Goal: Task Accomplishment & Management: Use online tool/utility

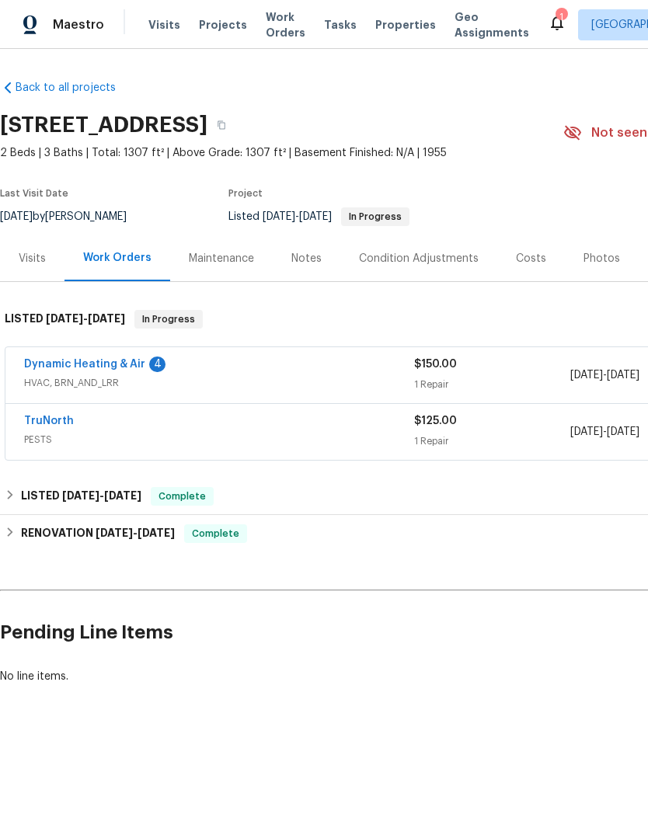
click at [60, 368] on link "Dynamic Heating & Air" at bounding box center [84, 364] width 121 height 11
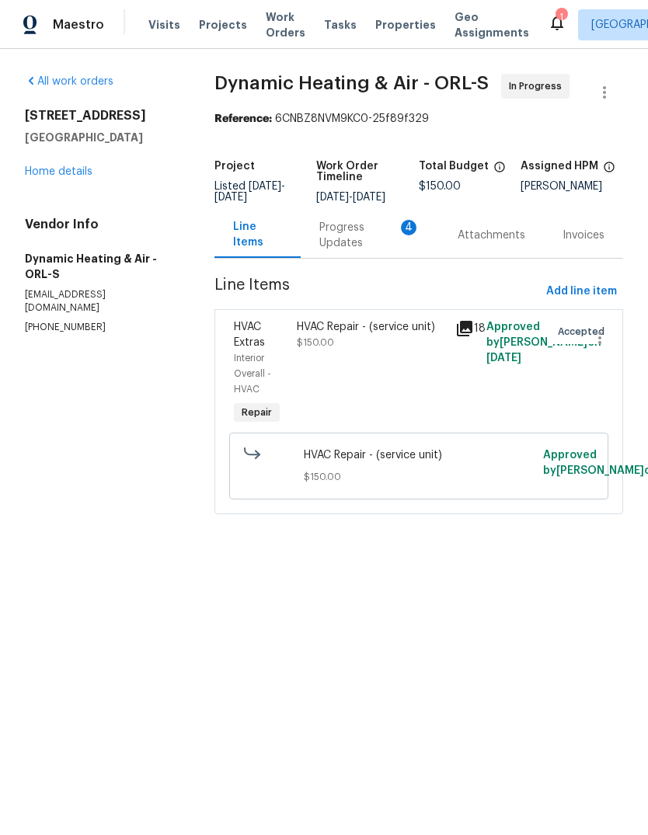
click at [368, 251] on div "Progress Updates 4" at bounding box center [369, 235] width 101 height 31
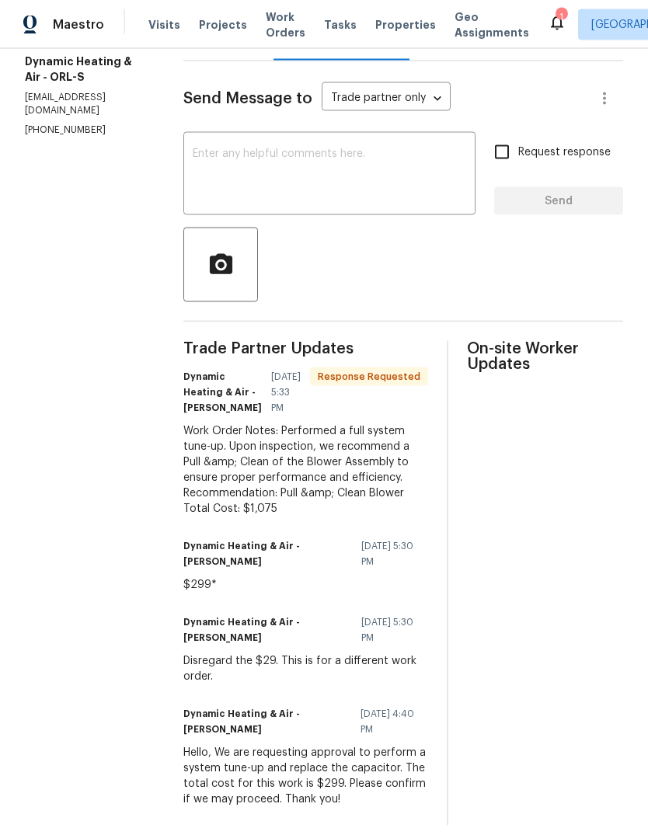
scroll to position [58, 0]
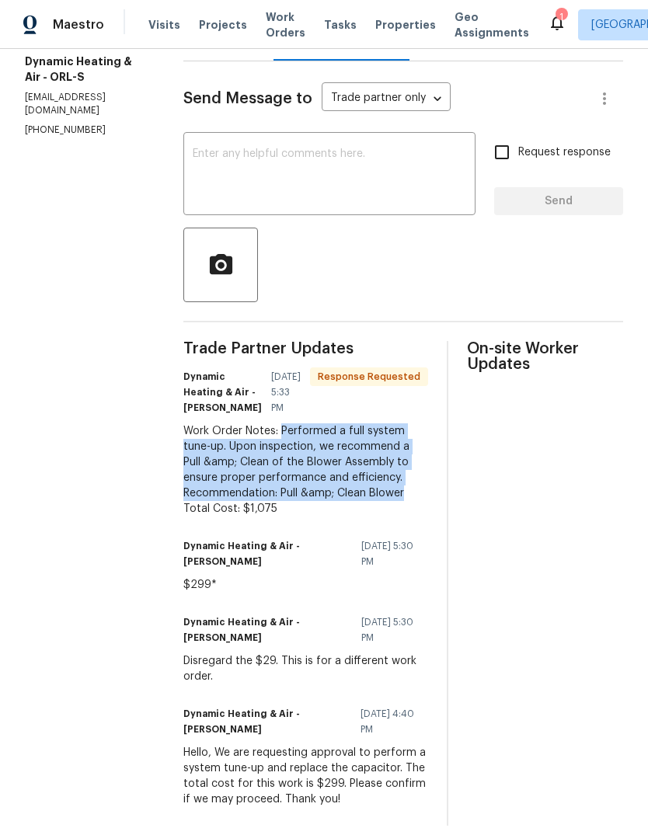
copy div "Performed a full system tune-up. Upon inspection, we recommend a Pull &amp; Cle…"
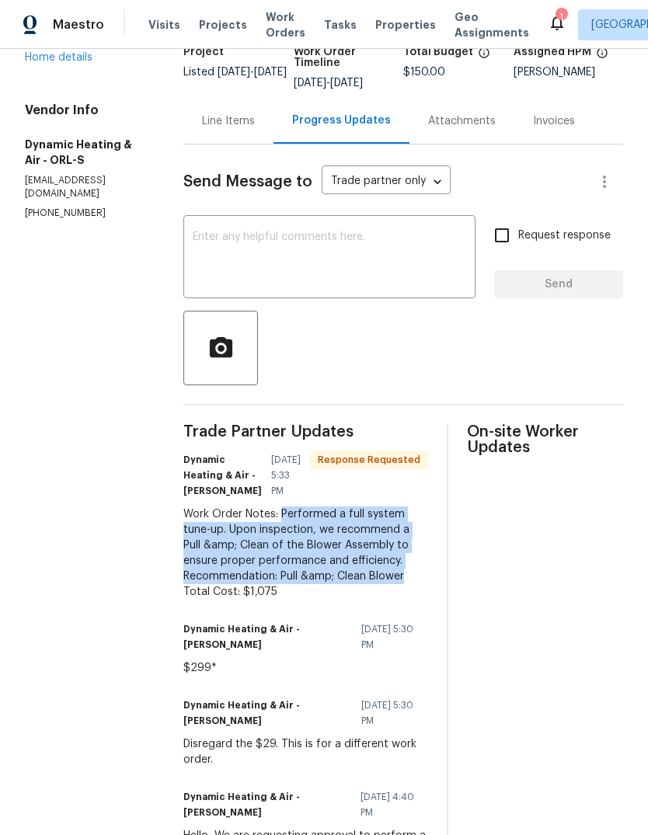
scroll to position [115, 0]
click at [244, 97] on div "Line Items" at bounding box center [228, 120] width 90 height 46
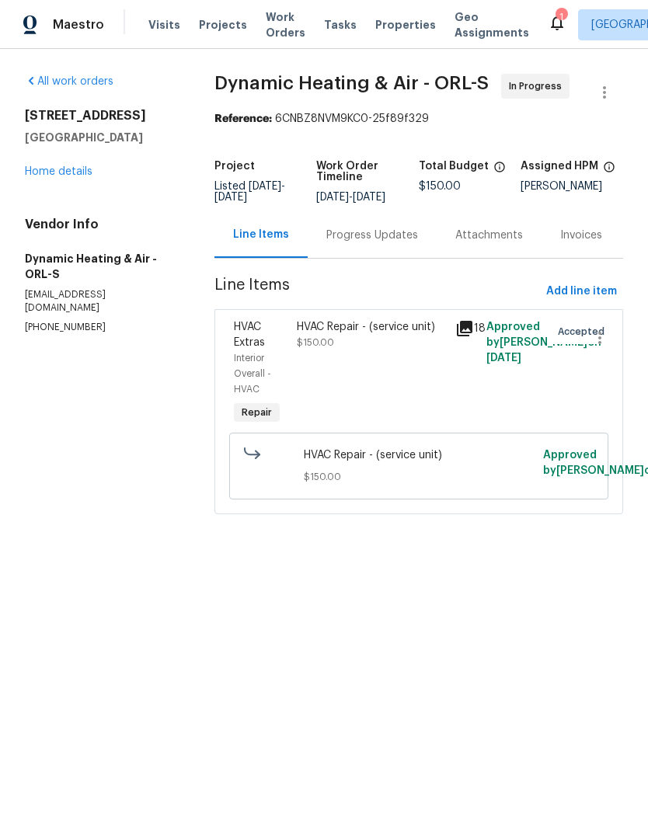
click at [352, 335] on div "HVAC Repair - (service unit)" at bounding box center [371, 327] width 148 height 16
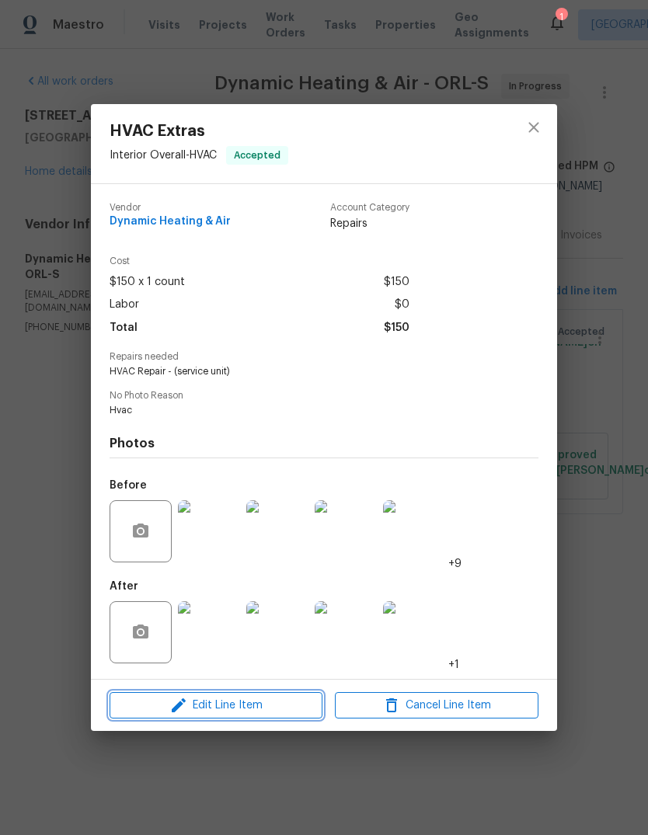
click at [270, 695] on button "Edit Line Item" at bounding box center [216, 705] width 213 height 27
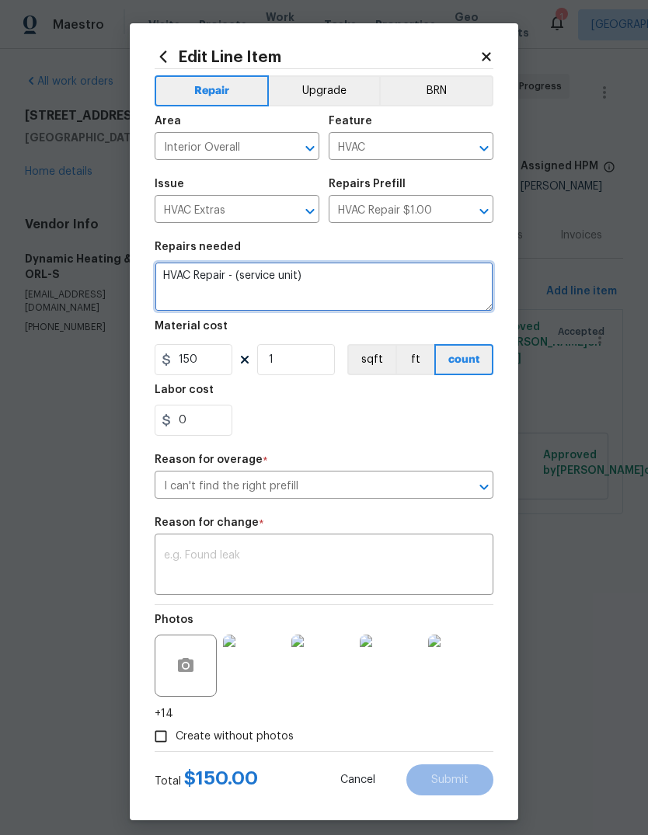
click at [343, 283] on textarea "HVAC Repair - (service unit)" at bounding box center [324, 287] width 339 height 50
paste textarea "Performed a full system tune-up. Upon inspection, we recommend a Pull &amp; Cle…"
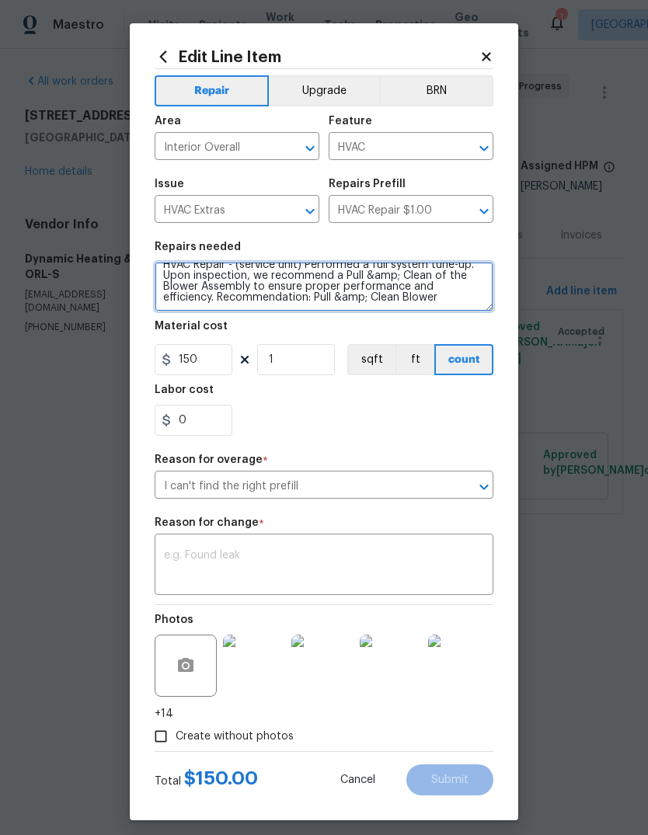
scroll to position [11, 0]
type textarea "HVAC Repair - (service unit) Performed a full system tune-up. Upon inspection, …"
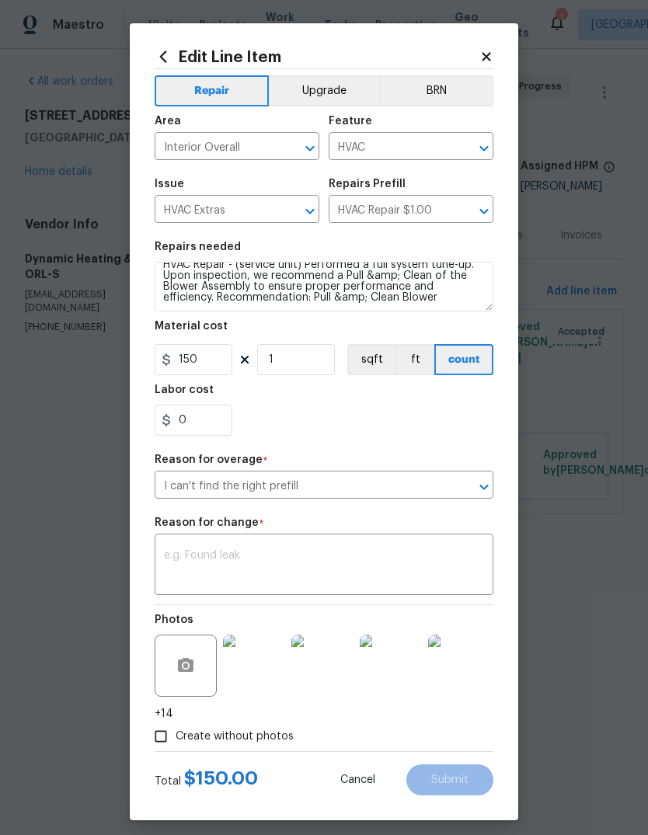
click at [63, 484] on body "Maestro Visits Projects Work Orders Tasks Properties Geo Assignments 1 Albuquer…" at bounding box center [324, 279] width 648 height 558
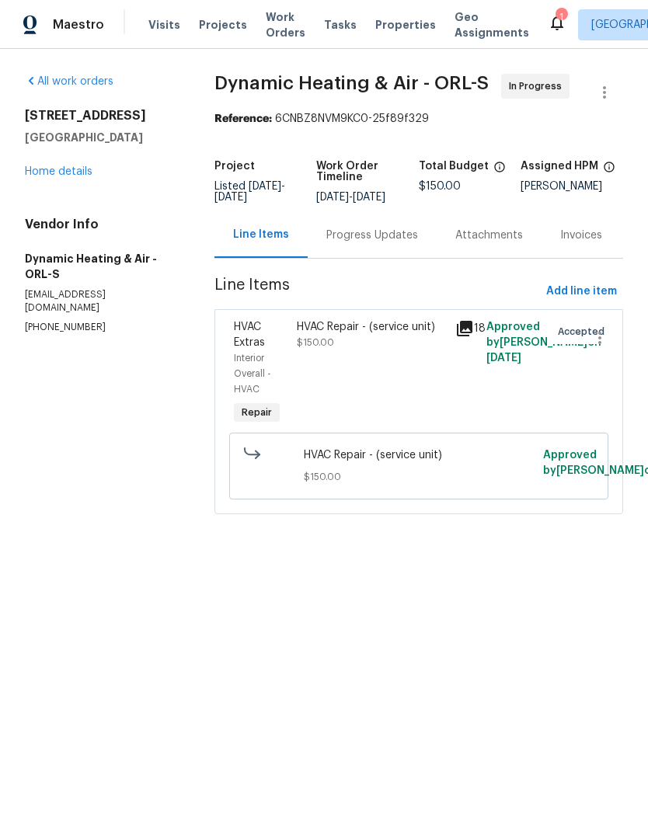
click at [398, 232] on div "Progress Updates" at bounding box center [372, 235] width 129 height 46
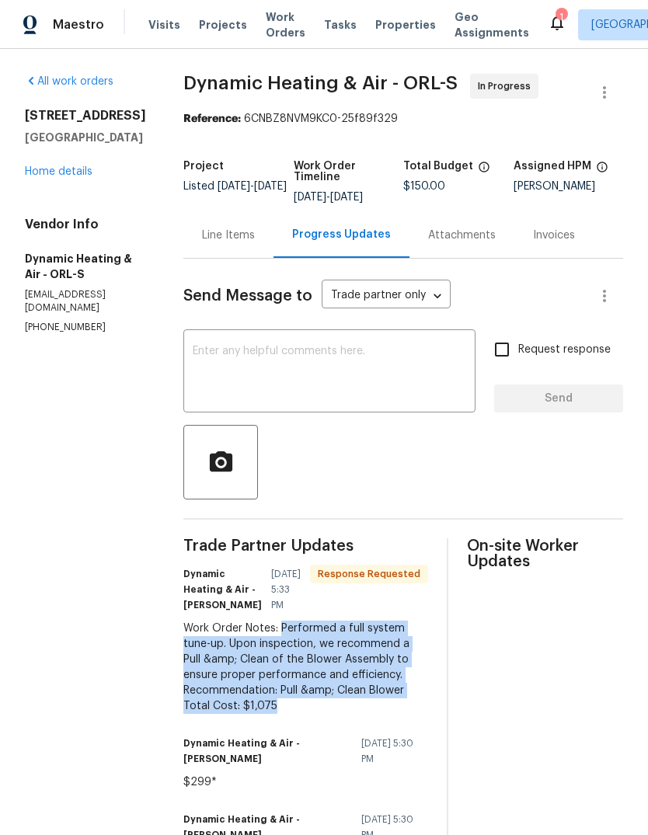
copy div "Performed a full system tune-up. Upon inspection, we recommend a Pull &amp; Cle…"
click at [260, 236] on div "Line Items" at bounding box center [228, 235] width 90 height 46
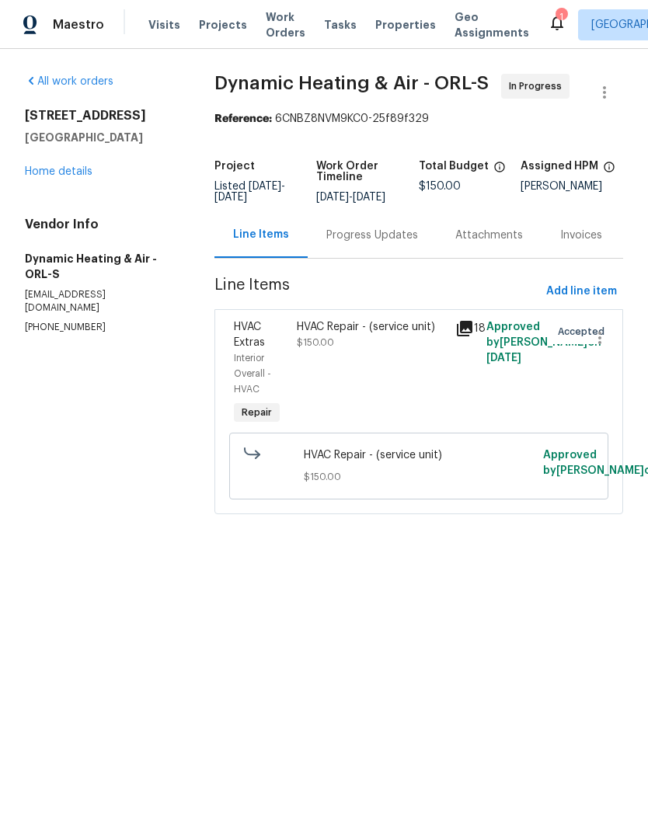
click at [372, 366] on div "HVAC Repair - (service unit) $150.00" at bounding box center [371, 374] width 158 height 118
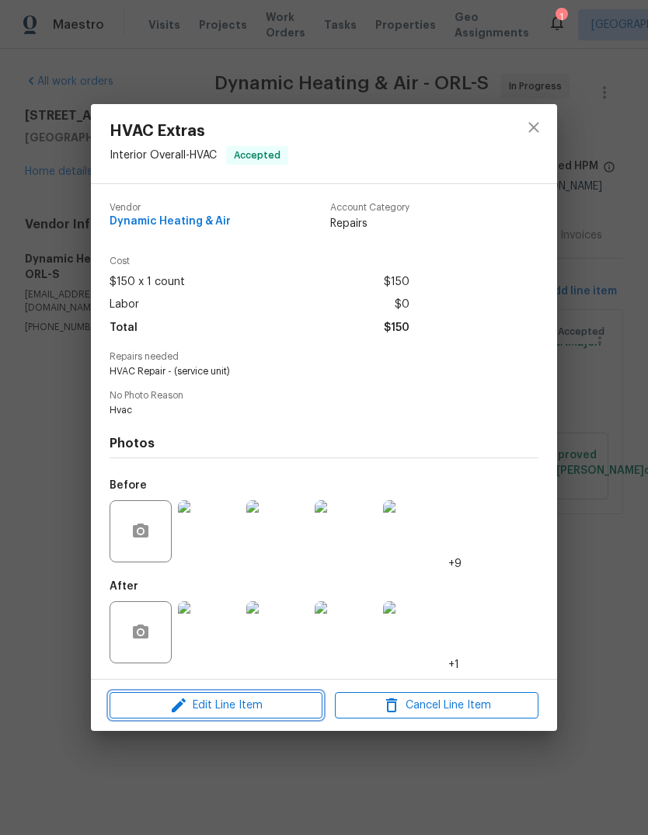
click at [287, 702] on span "Edit Line Item" at bounding box center [216, 705] width 204 height 19
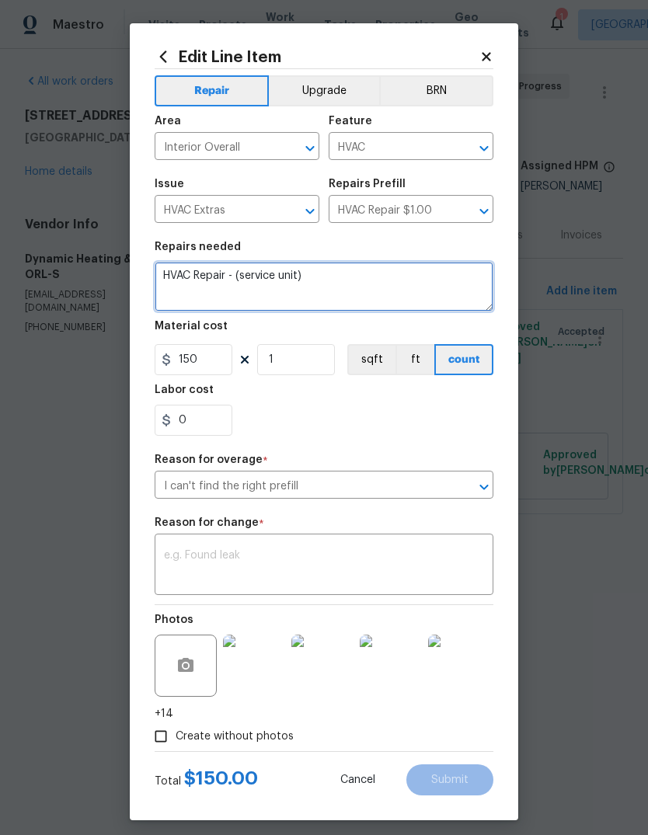
click at [402, 285] on textarea "HVAC Repair - (service unit)" at bounding box center [324, 287] width 339 height 50
paste textarea "Performed a full system tune-up. Upon inspection, we recommend a Pull &amp; Cle…"
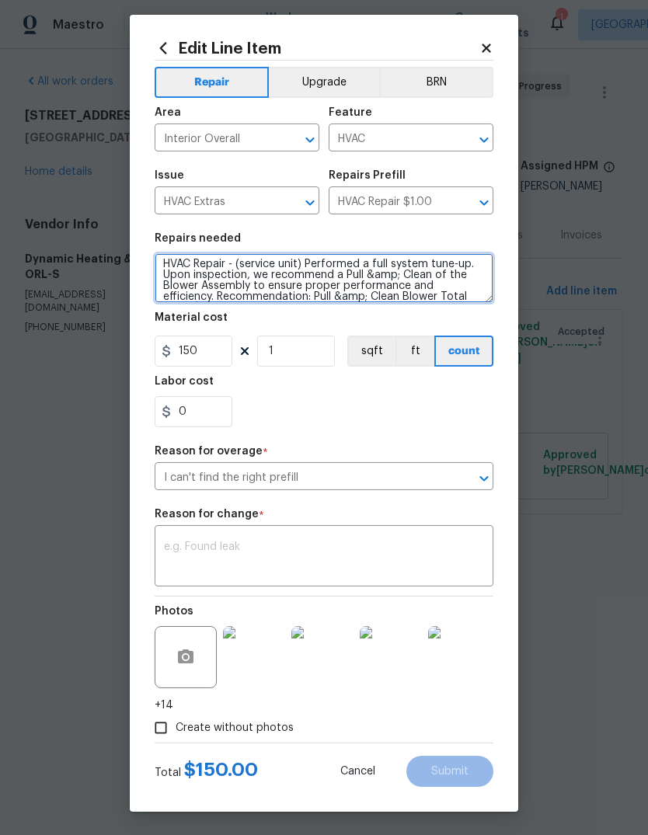
scroll to position [13, 0]
type textarea "HVAC Repair - (service unit) Performed a full system tune-up. Upon inspection, …"
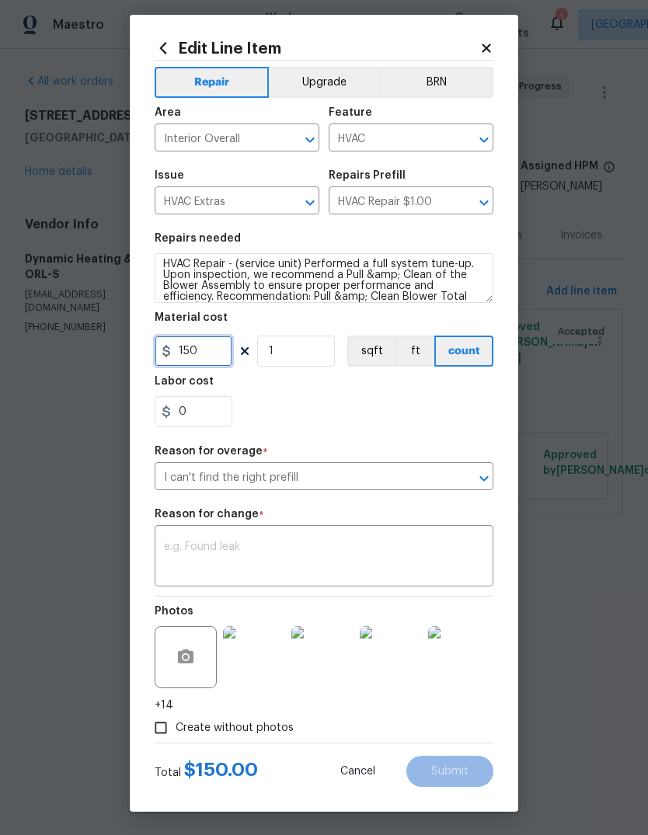
click at [228, 336] on input "150" at bounding box center [194, 351] width 78 height 31
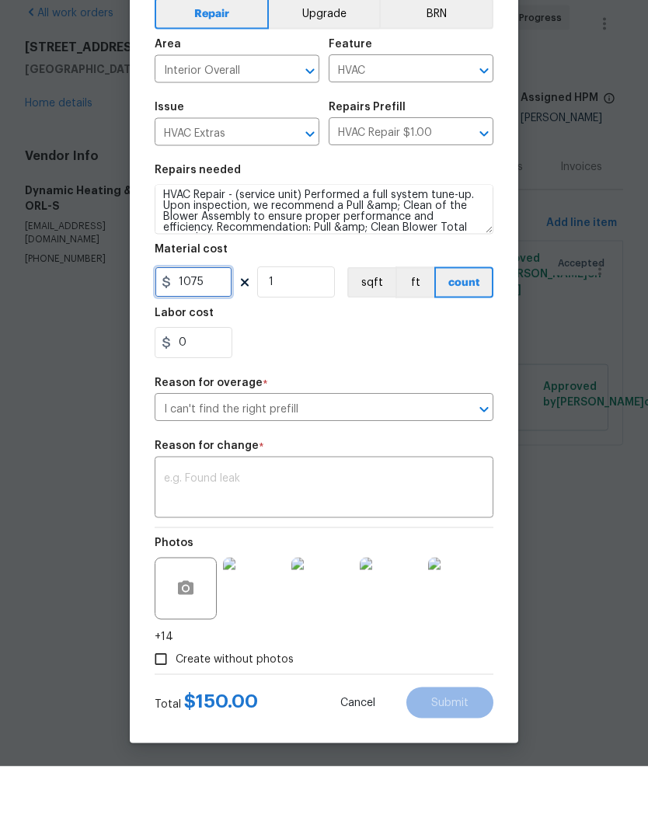
type input "1075"
click at [180, 542] on textarea at bounding box center [324, 558] width 320 height 33
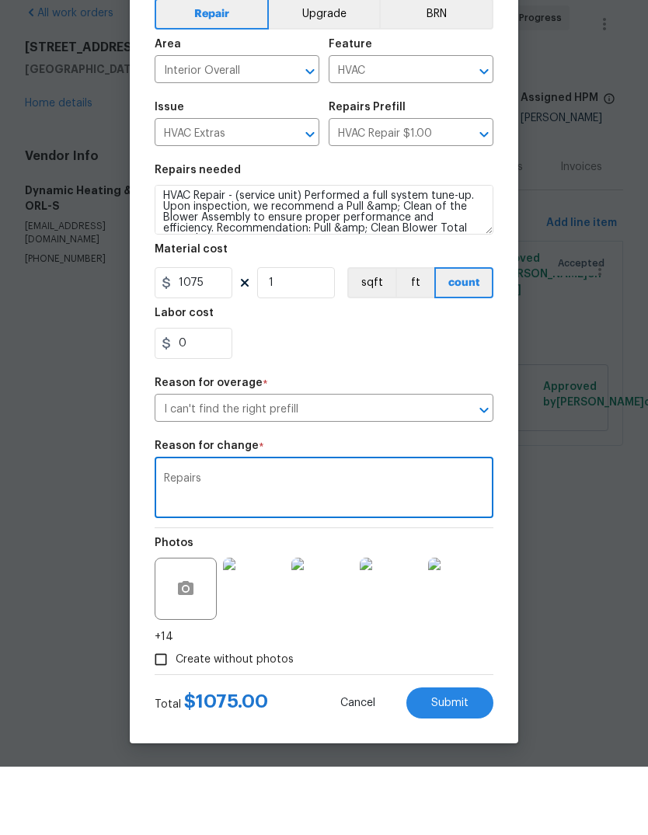
type textarea "Repairs"
click at [437, 369] on div "Repair Upgrade BRN Area Interior Overall ​ Feature HVAC ​ Issue HVAC Extras ​ R…" at bounding box center [324, 402] width 339 height 682
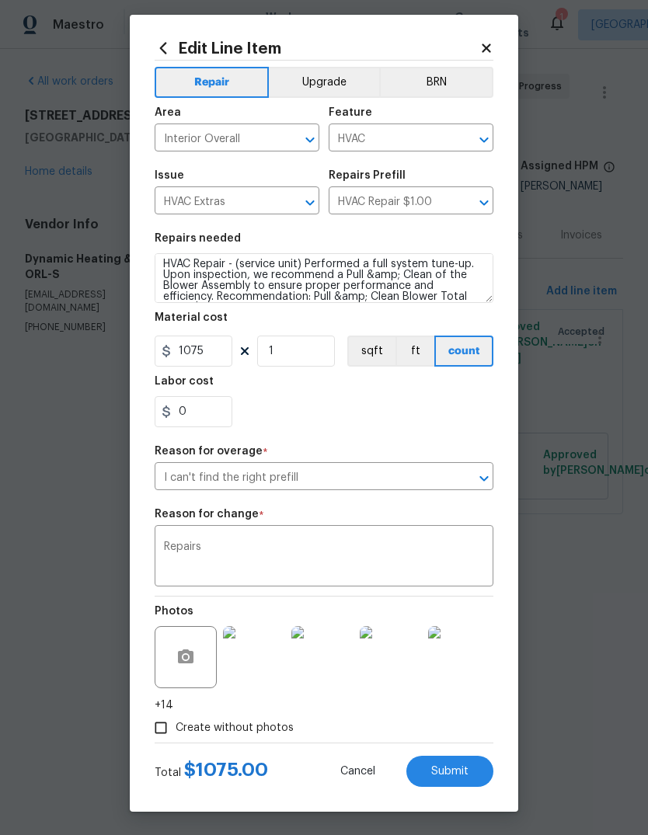
click at [454, 768] on span "Submit" at bounding box center [449, 772] width 37 height 12
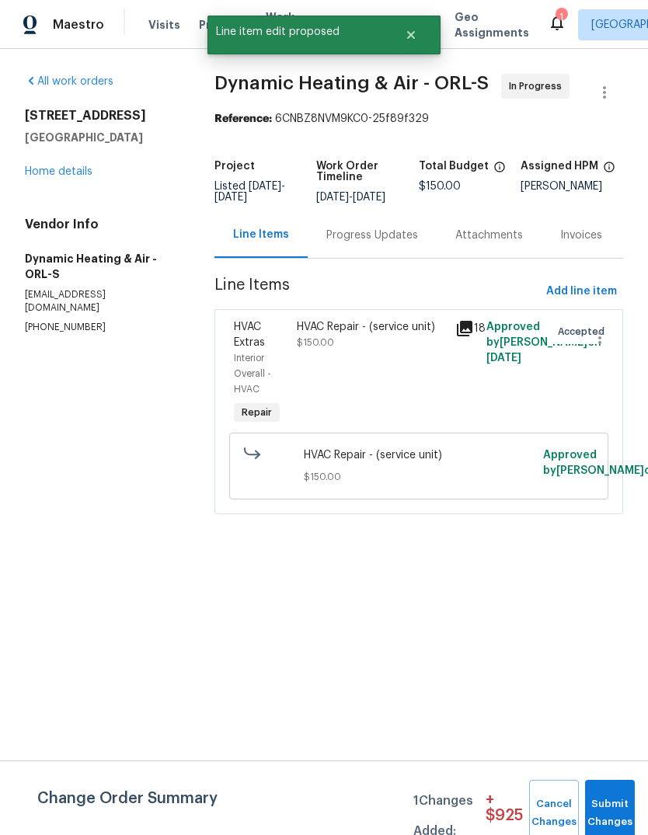
scroll to position [0, 0]
click at [618, 794] on button "Submit Changes" at bounding box center [610, 813] width 50 height 67
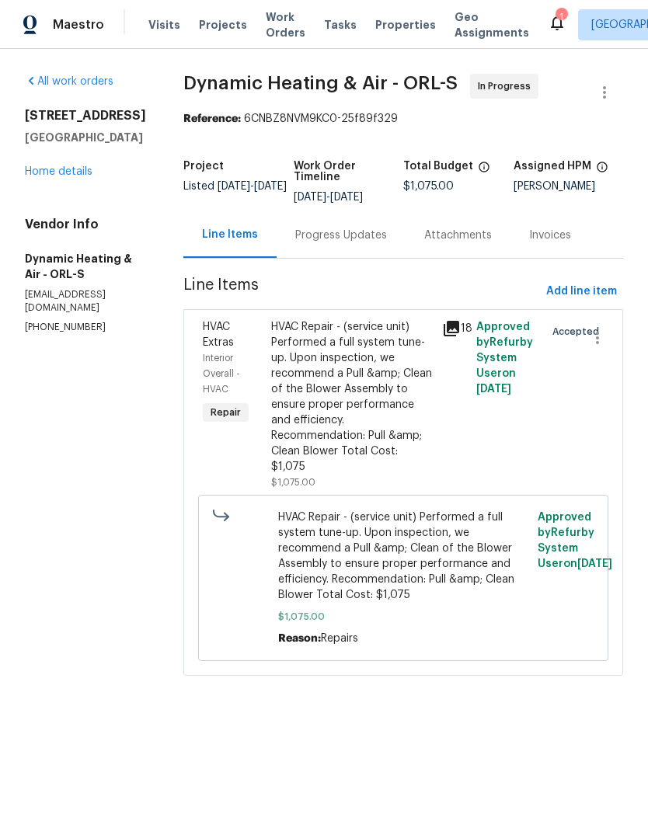
click at [337, 243] on div "Progress Updates" at bounding box center [341, 236] width 92 height 16
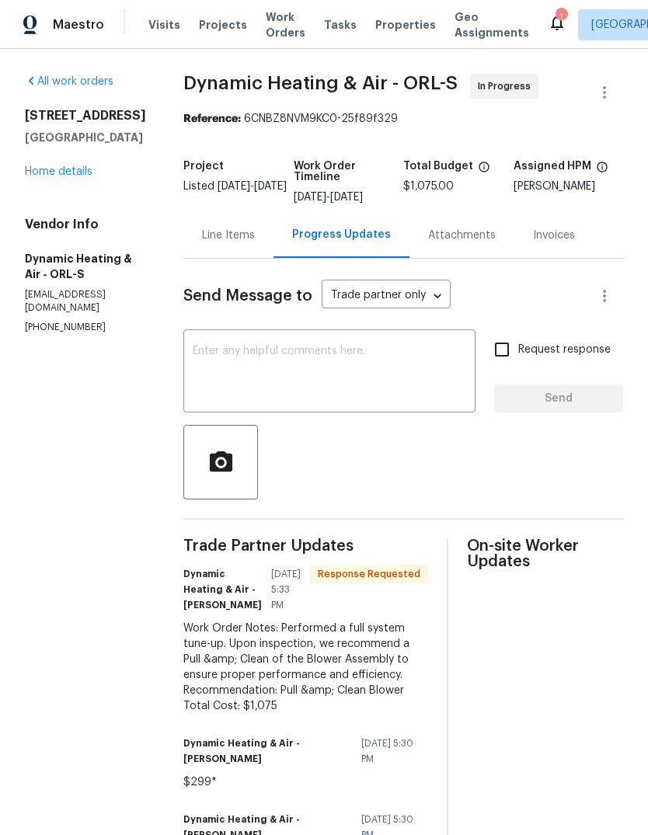
click at [295, 380] on textarea at bounding box center [330, 373] width 274 height 54
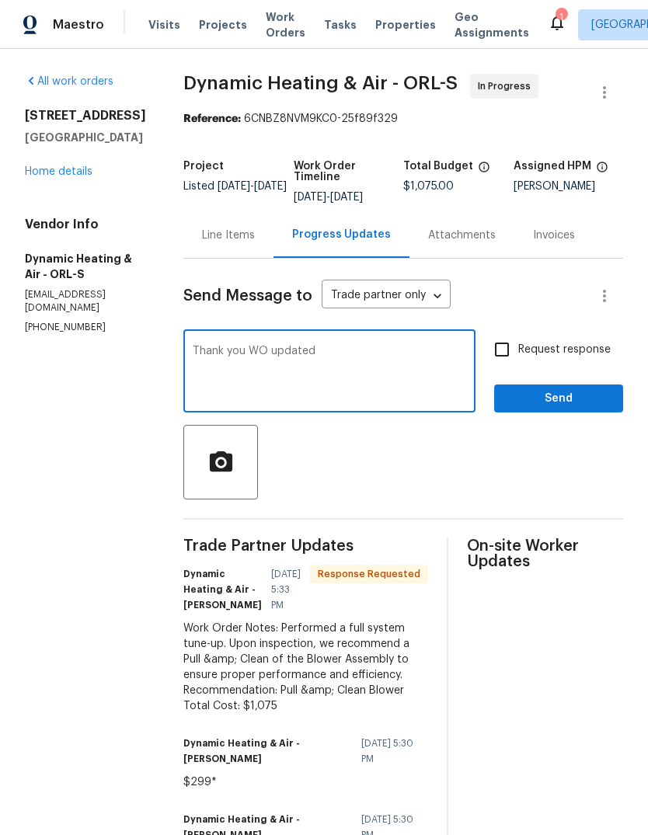
type textarea "Thank you WO updated"
click at [607, 366] on label "Request response" at bounding box center [548, 349] width 125 height 33
click at [518, 366] on input "Request response" at bounding box center [502, 349] width 33 height 33
checkbox input "true"
click at [584, 409] on span "Send" at bounding box center [559, 398] width 104 height 19
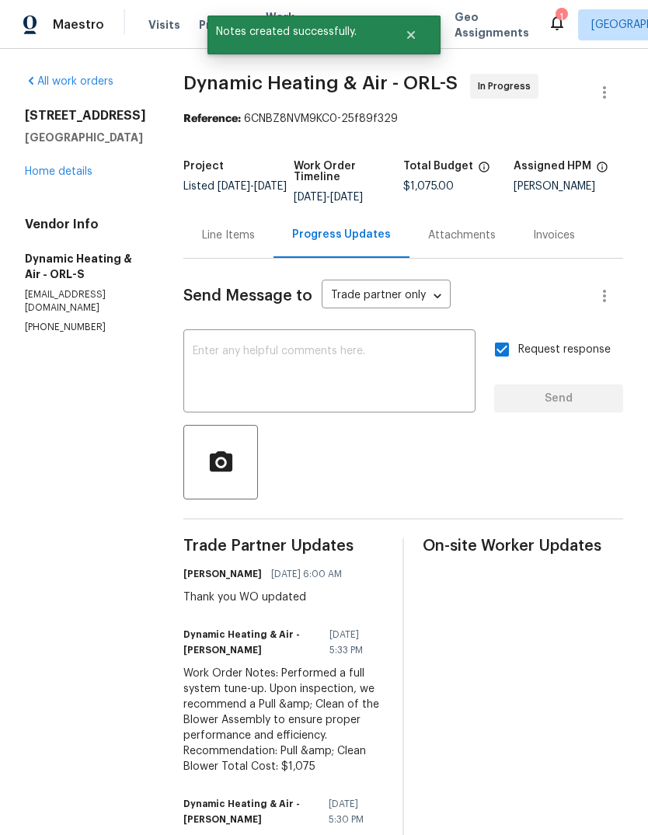
click at [235, 242] on div "Line Items" at bounding box center [228, 236] width 53 height 16
